Goal: Book appointment/travel/reservation

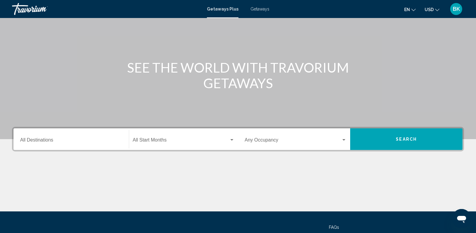
scroll to position [60, 0]
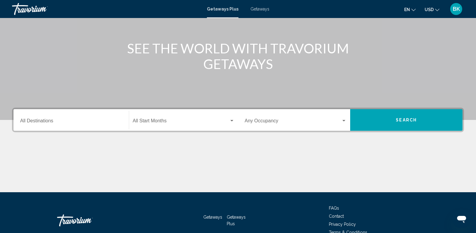
click at [196, 127] on div "Start Month All Start Months" at bounding box center [184, 120] width 102 height 19
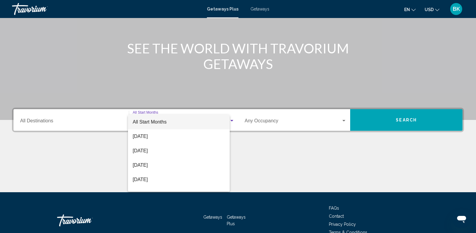
scroll to position [93, 0]
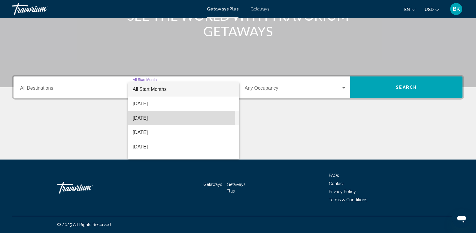
drag, startPoint x: 163, startPoint y: 119, endPoint x: 156, endPoint y: 118, distance: 6.3
click at [161, 119] on span "[DATE]" at bounding box center [184, 118] width 102 height 14
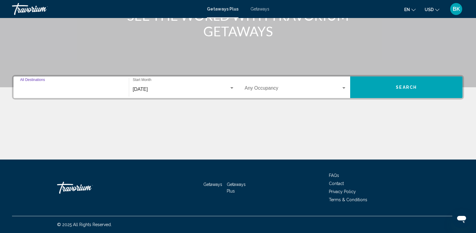
click at [88, 89] on input "Destination All Destinations" at bounding box center [71, 89] width 102 height 5
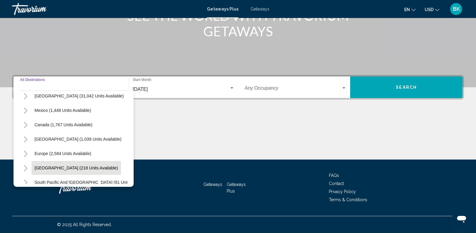
scroll to position [30, 0]
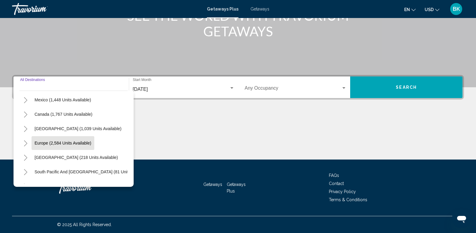
click at [55, 144] on span "Europe (2,584 units available)" at bounding box center [63, 143] width 57 height 5
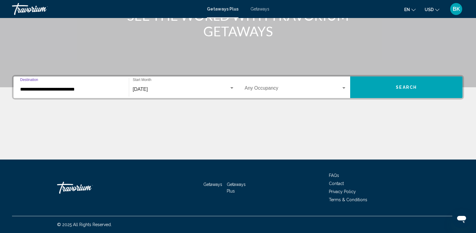
click at [43, 89] on input "**********" at bounding box center [71, 89] width 102 height 5
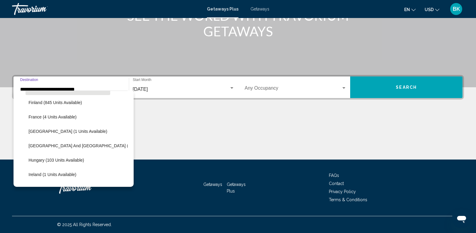
scroll to position [158, 0]
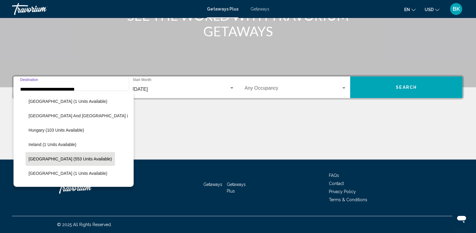
click at [44, 160] on span "[GEOGRAPHIC_DATA] (553 units available)" at bounding box center [70, 159] width 83 height 5
type input "**********"
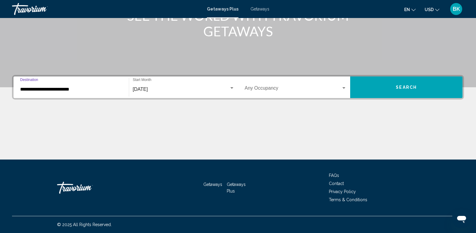
click at [393, 88] on button "Search" at bounding box center [406, 88] width 112 height 22
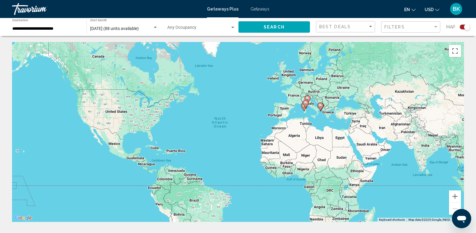
click at [39, 23] on div "**********" at bounding box center [46, 27] width 68 height 17
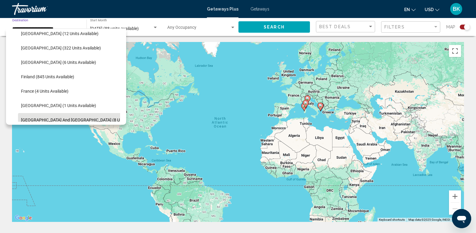
scroll to position [121, 0]
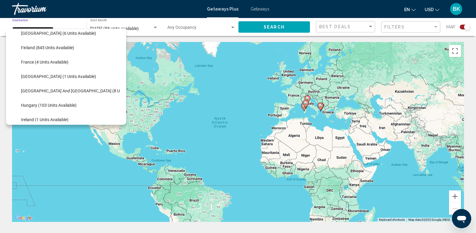
click at [240, 112] on div "To activate drag with keyboard, press Alt + Enter. Once in keyboard drag state,…" at bounding box center [238, 132] width 452 height 180
click at [363, 104] on div "To activate drag with keyboard, press Alt + Enter. Once in keyboard drag state,…" at bounding box center [238, 132] width 452 height 180
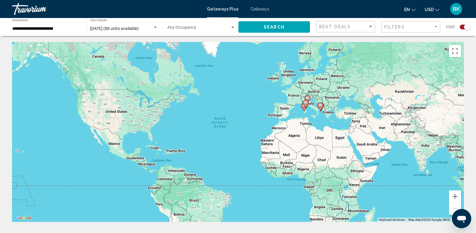
click at [258, 11] on span "Getaways" at bounding box center [259, 9] width 19 height 5
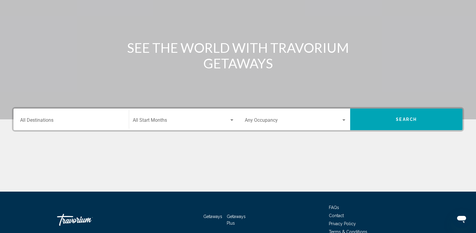
scroll to position [93, 0]
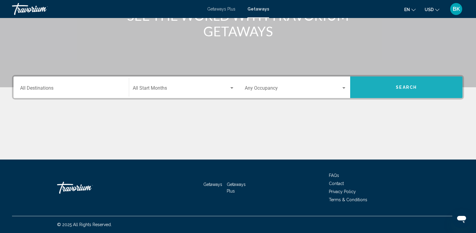
click at [402, 89] on span "Search" at bounding box center [406, 87] width 21 height 5
